Goal: Transaction & Acquisition: Obtain resource

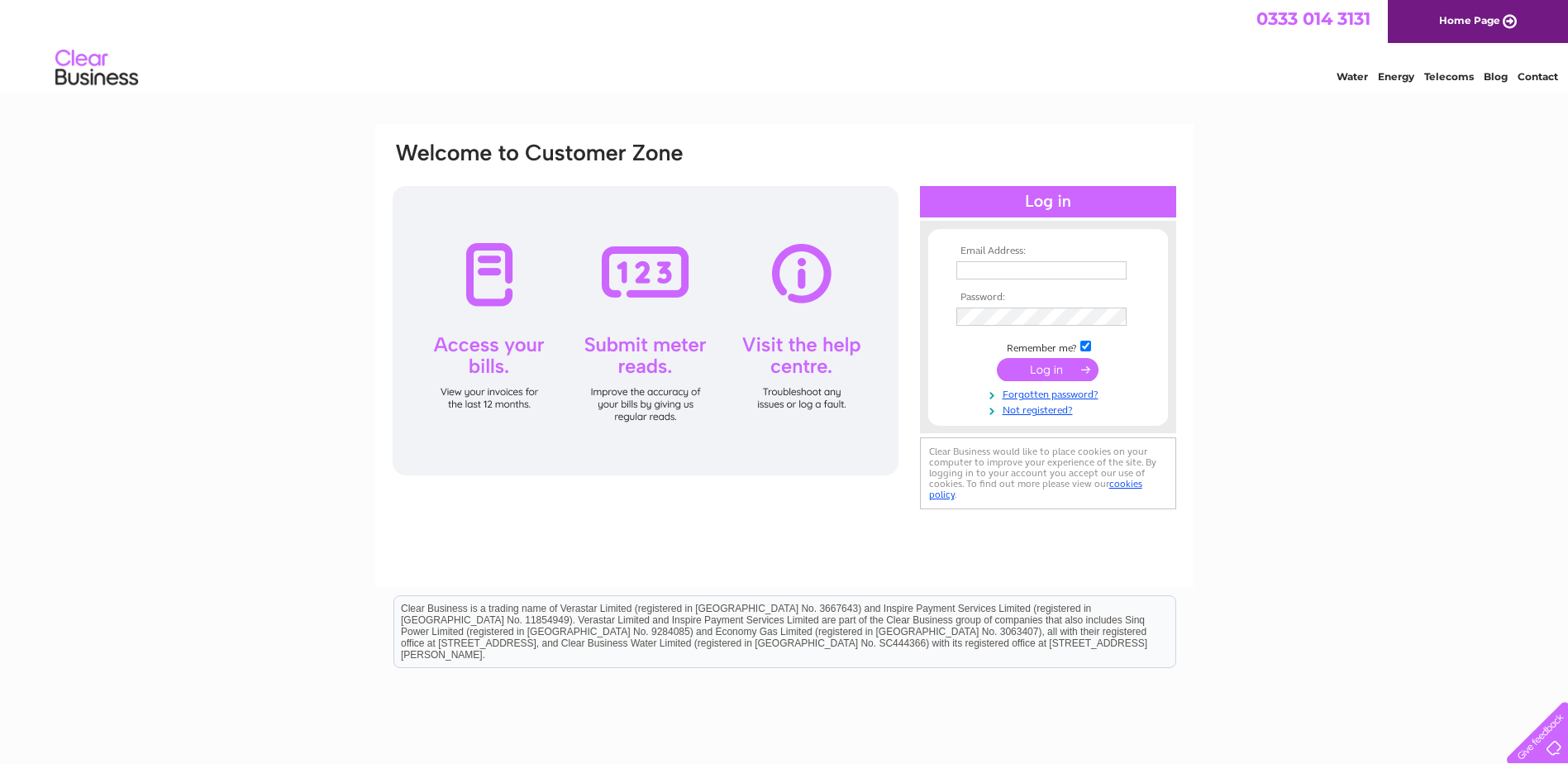
click at [1024, 254] on th "Email Address:" at bounding box center [1048, 252] width 192 height 12
click at [1017, 271] on input "text" at bounding box center [1041, 270] width 170 height 18
type input "hleitch@fynehomes.co.uk"
click at [1029, 369] on input "submit" at bounding box center [1047, 371] width 102 height 23
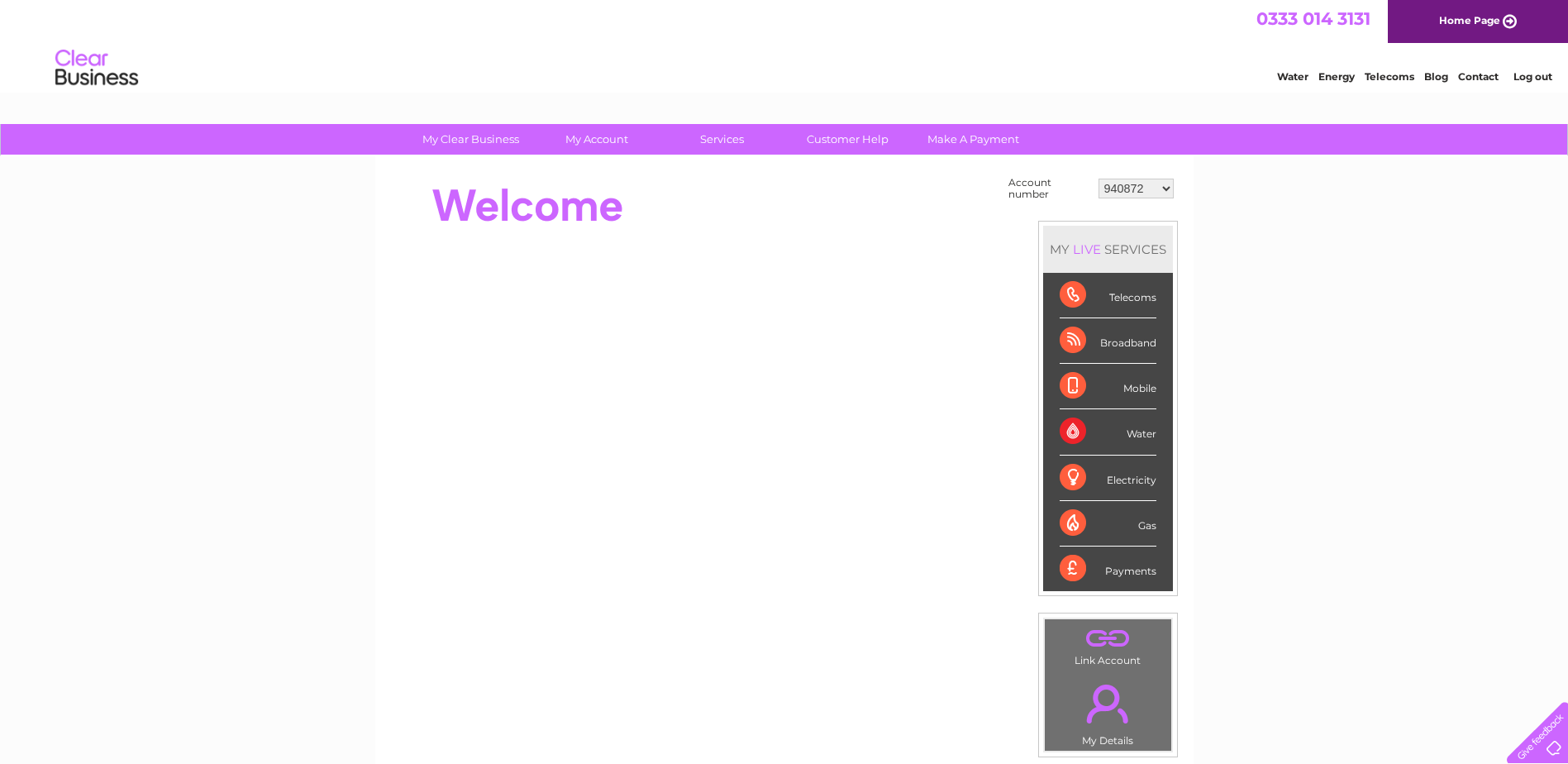
click at [1148, 184] on select "940872 942211 954674 990461 1112489 1115093 30276825" at bounding box center [1135, 189] width 75 height 20
select select "30276825"
click at [1098, 179] on select "940872 942211 954674 990461 1112489 1115093 30276825" at bounding box center [1135, 189] width 75 height 20
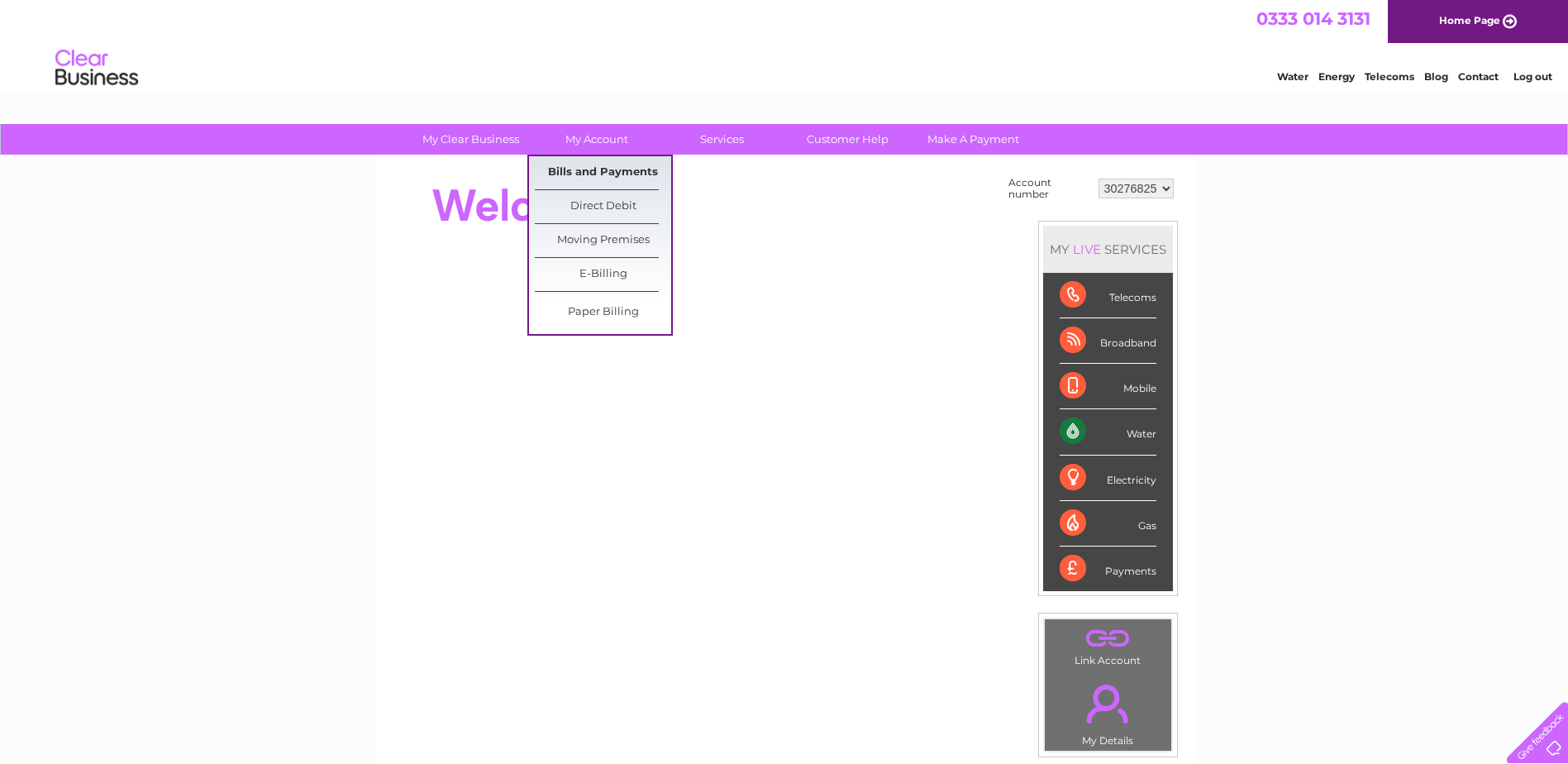
click at [616, 178] on link "Bills and Payments" at bounding box center [603, 172] width 136 height 33
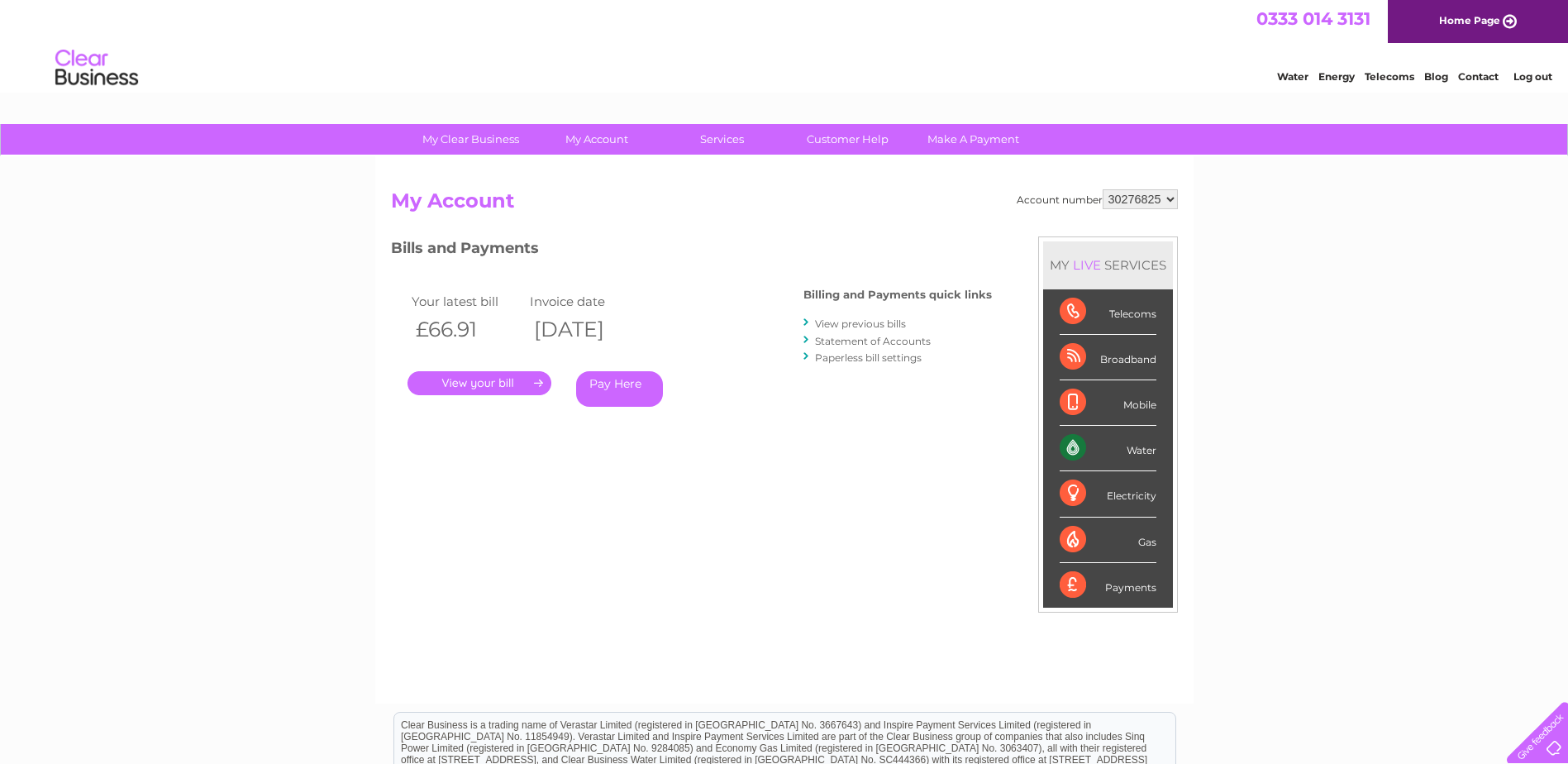
click at [472, 372] on link "." at bounding box center [480, 383] width 144 height 24
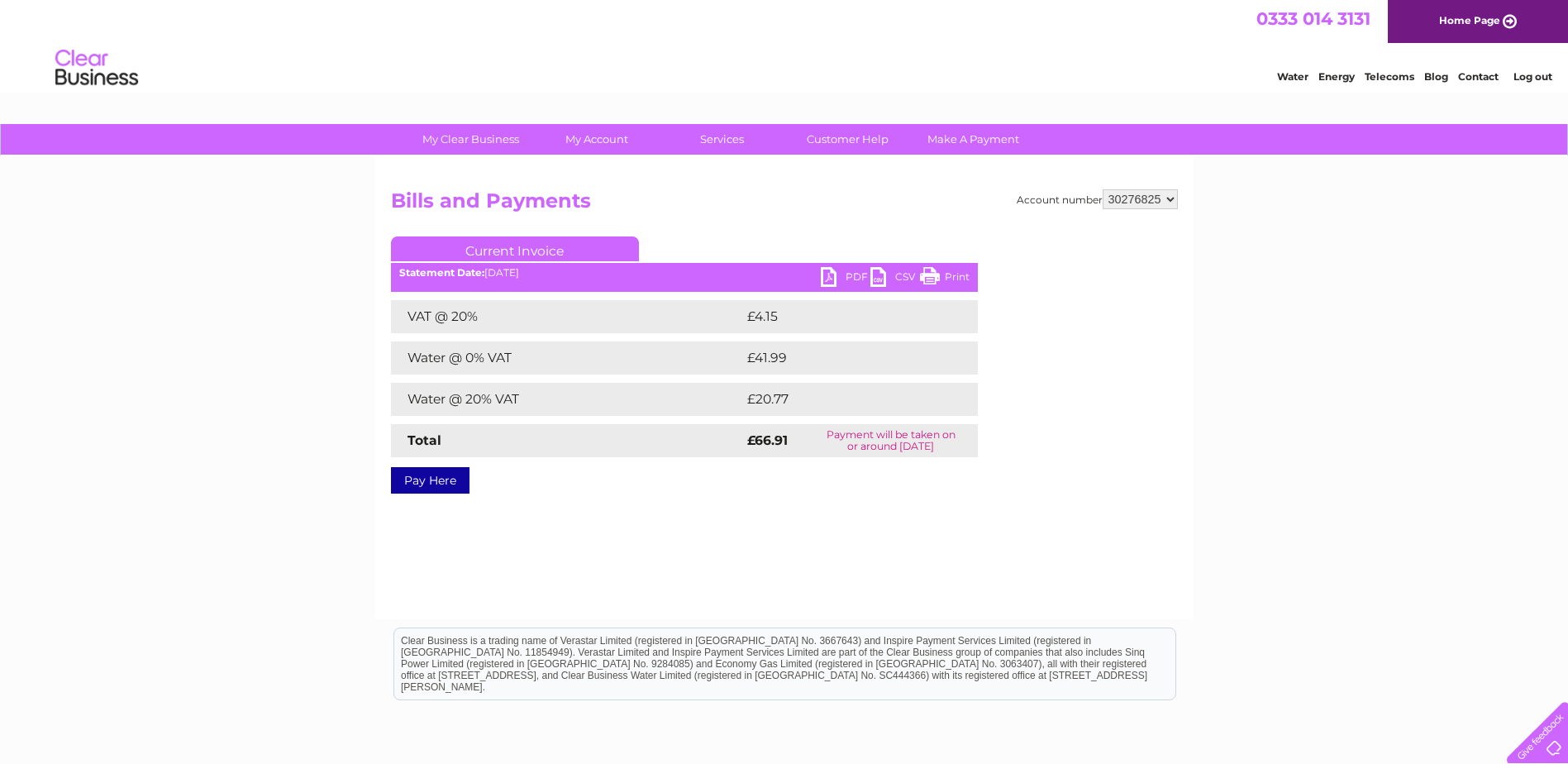
click at [940, 276] on link "Print" at bounding box center [944, 279] width 50 height 24
click at [847, 280] on link "PDF" at bounding box center [845, 279] width 50 height 24
